Goal: Use online tool/utility: Utilize a website feature to perform a specific function

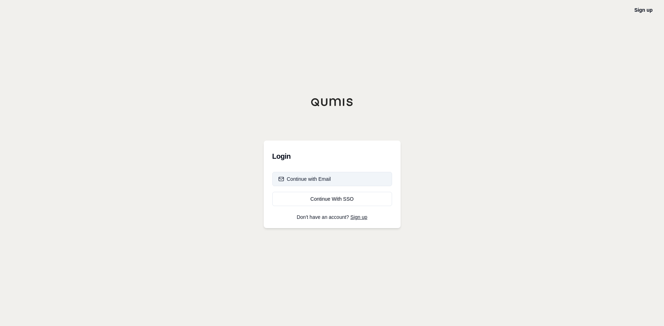
click at [287, 180] on div "Continue with Email" at bounding box center [304, 179] width 53 height 7
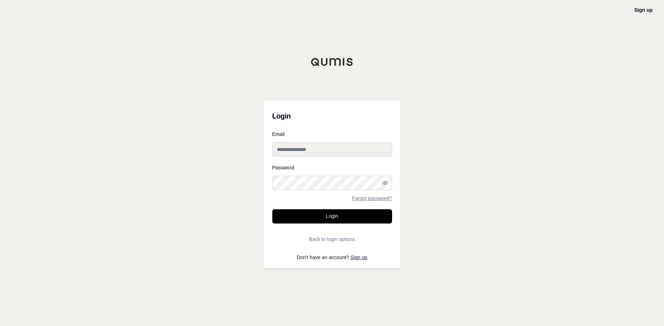
type input "**********"
click at [341, 223] on button "Login" at bounding box center [332, 216] width 120 height 14
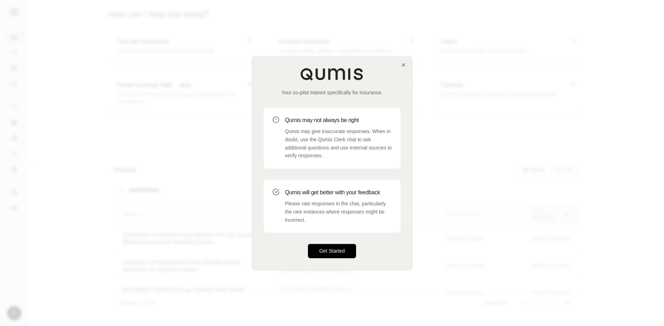
click at [333, 249] on button "Get Started" at bounding box center [332, 251] width 48 height 14
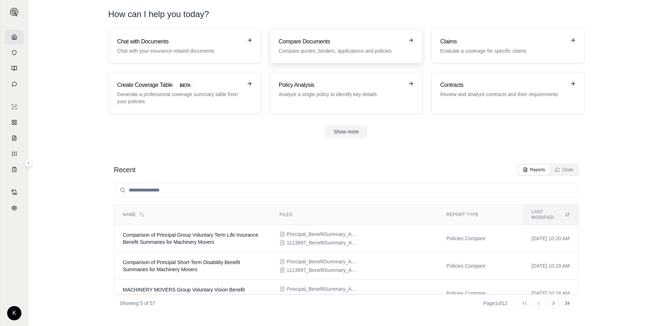
click at [303, 38] on h3 "Compare Documents" at bounding box center [341, 41] width 125 height 9
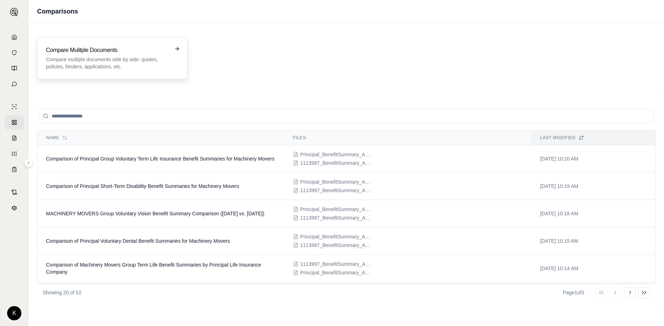
click at [157, 69] on p "Compare multiple documents side by side: quotes, policies, binders, application…" at bounding box center [107, 63] width 123 height 14
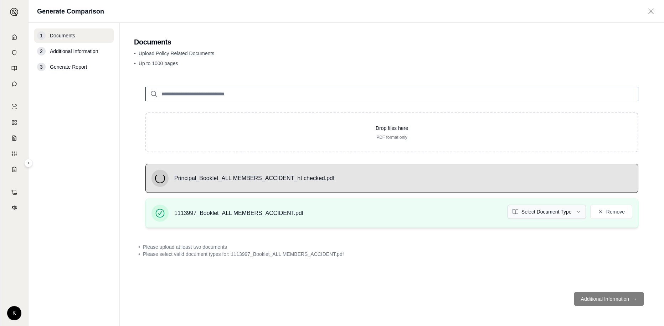
click at [549, 208] on html "K Generate Comparison 1 Documents 2 Additional Information 3 Generate Report Do…" at bounding box center [332, 163] width 664 height 326
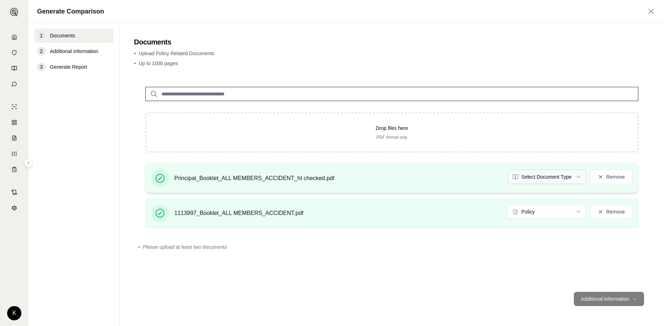
click at [560, 173] on html "Document type updated successfully K Generate Comparison 1 Documents 2 Addition…" at bounding box center [332, 163] width 664 height 326
click at [610, 300] on footer "Additional Information →" at bounding box center [392, 299] width 516 height 26
drag, startPoint x: 663, startPoint y: 307, endPoint x: 640, endPoint y: 295, distance: 25.8
click at [640, 295] on main "Documents • Upload Policy Related Documents • Up to 1000 pages Drop files here …" at bounding box center [392, 175] width 544 height 304
drag, startPoint x: 640, startPoint y: 295, endPoint x: 635, endPoint y: 292, distance: 6.4
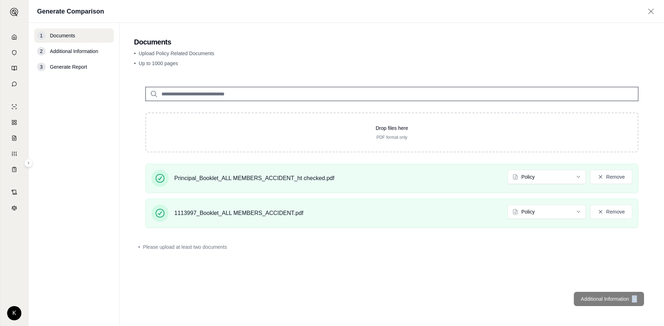
click at [635, 292] on footer "Additional Information →" at bounding box center [392, 299] width 516 height 26
click at [633, 305] on footer "Additional Information →" at bounding box center [392, 299] width 516 height 26
